Goal: Transaction & Acquisition: Purchase product/service

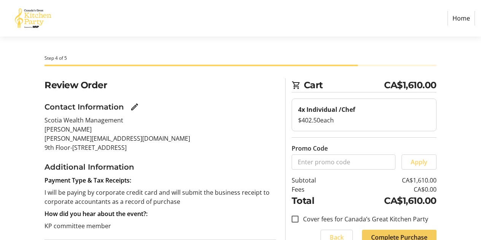
scroll to position [72, 0]
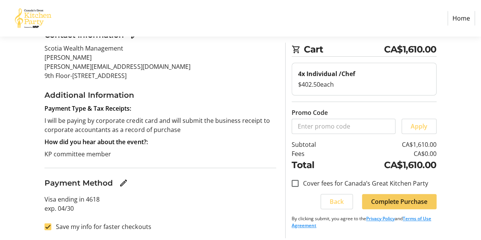
click at [380, 201] on span "Complete Purchase" at bounding box center [399, 201] width 56 height 9
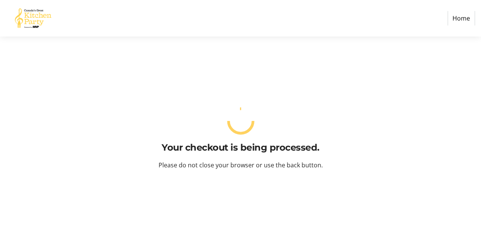
scroll to position [0, 0]
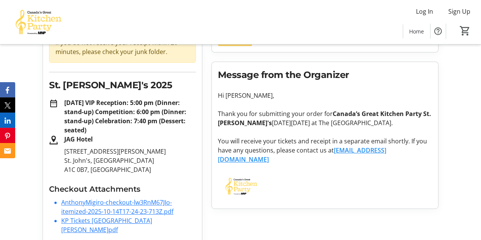
scroll to position [89, 0]
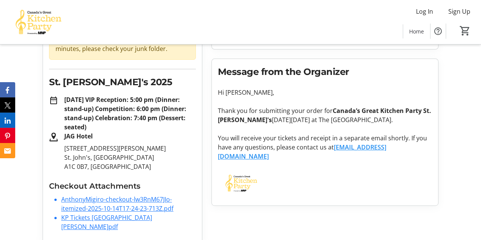
click at [167, 210] on link "AnthonyMigiro-checkout-lw3RnM67JIo-itemized-2025-10-14T17-24-23-713Z.pdf" at bounding box center [117, 203] width 112 height 17
click at [109, 217] on link "KP Tickets [GEOGRAPHIC_DATA][PERSON_NAME]pdf" at bounding box center [106, 221] width 91 height 17
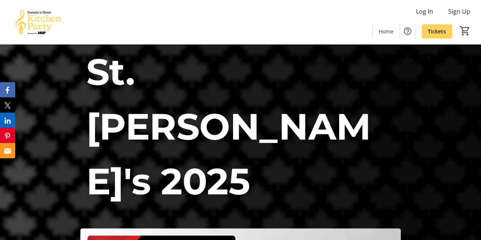
scroll to position [38, 0]
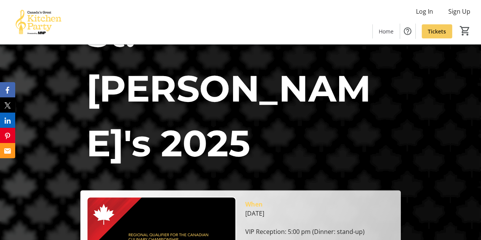
click at [434, 29] on span "Tickets" at bounding box center [437, 31] width 18 height 8
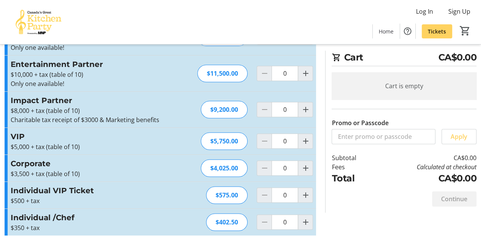
scroll to position [119, 0]
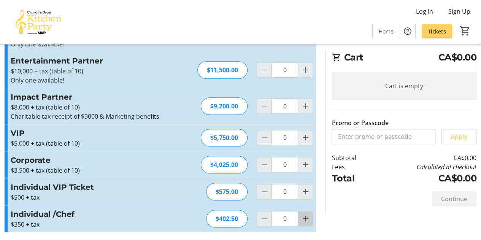
click at [307, 217] on mat-icon "Increment by one" at bounding box center [305, 218] width 9 height 9
click at [306, 217] on mat-icon "Increment by one" at bounding box center [305, 218] width 9 height 9
type input "4"
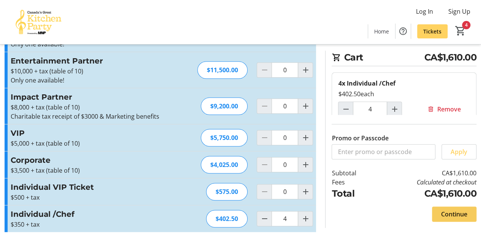
click at [460, 213] on span "Continue" at bounding box center [454, 214] width 26 height 9
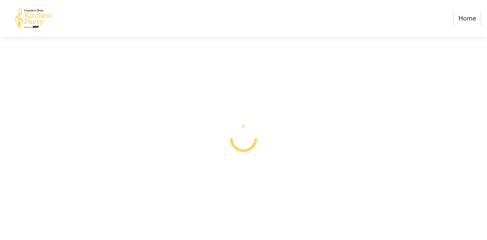
select select "CA"
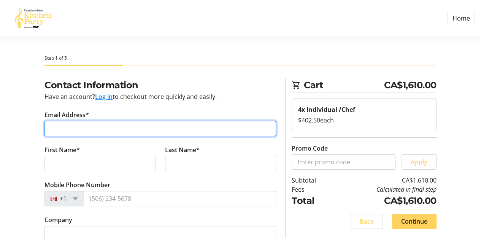
click at [145, 127] on input "Email Address*" at bounding box center [161, 128] width 232 height 15
type input "[PERSON_NAME][EMAIL_ADDRESS][DOMAIN_NAME]"
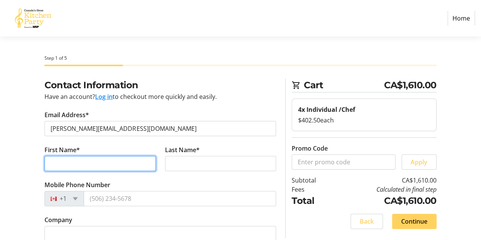
type input "Anthony"
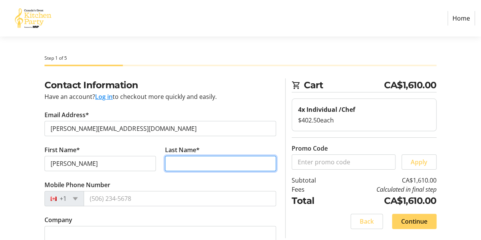
type input "Migiro"
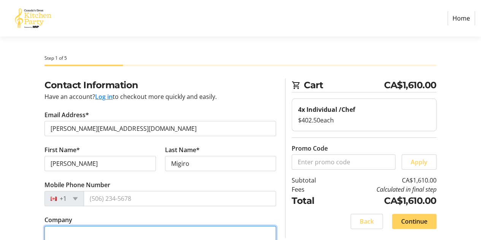
type input "Scotia Wealth Management"
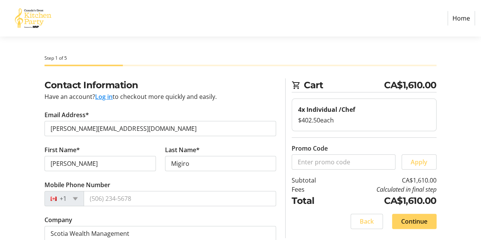
type input "235 Water Street"
type input "9th Floor"
type input "St. John's"
select select "NL"
type input "A1C 1B7"
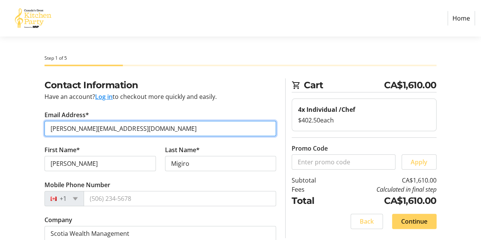
drag, startPoint x: 158, startPoint y: 129, endPoint x: 28, endPoint y: 128, distance: 129.7
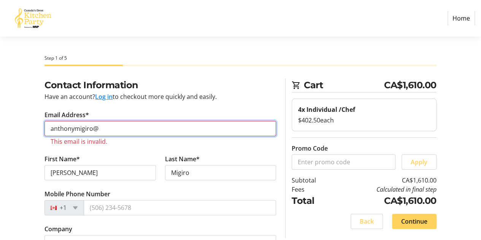
click at [103, 130] on input "anthonymigiro@" at bounding box center [161, 128] width 232 height 15
drag, startPoint x: 102, startPoint y: 126, endPoint x: 74, endPoint y: 125, distance: 28.2
click at [74, 125] on input "anthonymigiro@" at bounding box center [161, 128] width 232 height 15
type input "[PERSON_NAME][EMAIL_ADDRESS][DOMAIN_NAME]"
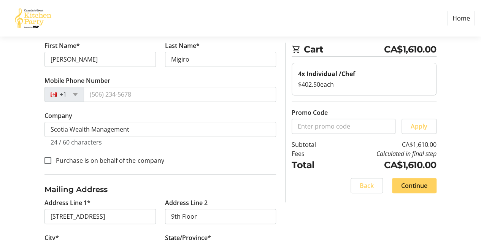
scroll to position [114, 0]
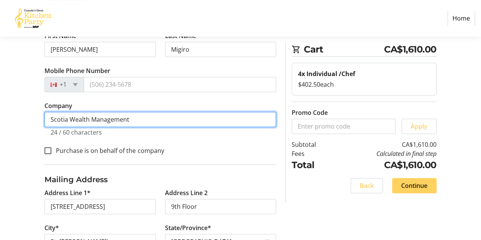
drag, startPoint x: 135, startPoint y: 118, endPoint x: 0, endPoint y: 119, distance: 134.7
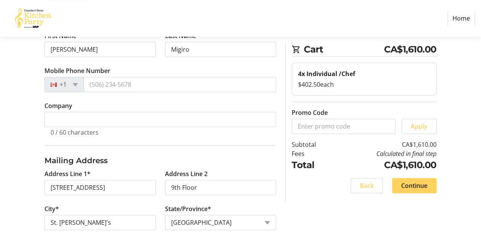
click at [237, 148] on fieldset "Mailing Address Address Line 1* 235 Water Street Address Line 2 9th Floor City*…" at bounding box center [161, 209] width 232 height 129
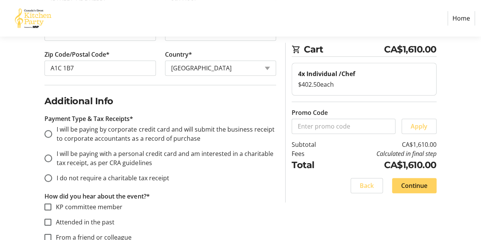
scroll to position [304, 0]
click at [45, 150] on div at bounding box center [48, 157] width 18 height 18
radio input "true"
click at [48, 154] on input "I will be paying with a personal credit card and am interested in a charitable …" at bounding box center [49, 158] width 8 height 8
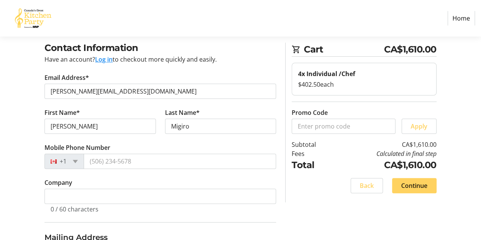
scroll to position [17, 0]
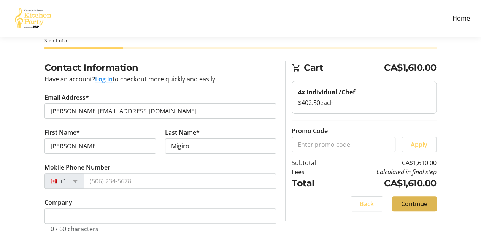
click at [410, 199] on span "Continue" at bounding box center [414, 203] width 26 height 9
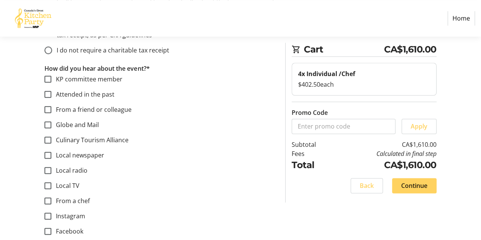
scroll to position [434, 0]
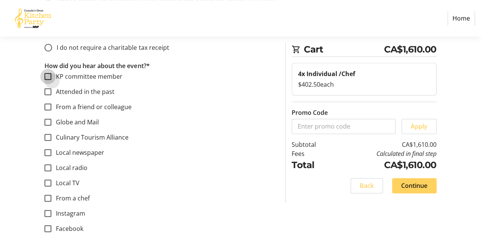
click at [49, 75] on input "KP committee member" at bounding box center [48, 76] width 7 height 7
checkbox input "true"
click at [404, 184] on span "Continue" at bounding box center [414, 185] width 26 height 9
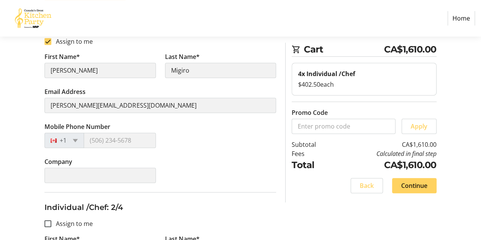
scroll to position [76, 0]
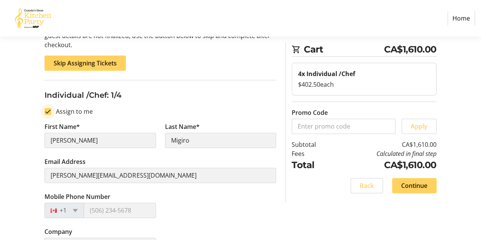
click at [46, 110] on input "Assign to me" at bounding box center [48, 111] width 7 height 7
checkbox input "false"
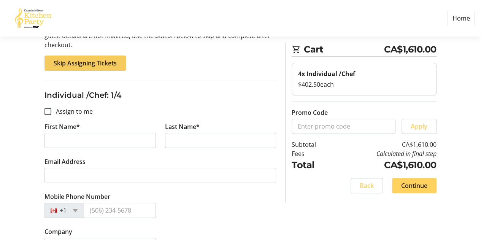
click at [109, 64] on span "Skip Assigning Tickets" at bounding box center [85, 63] width 63 height 9
